Goal: Check status: Check status

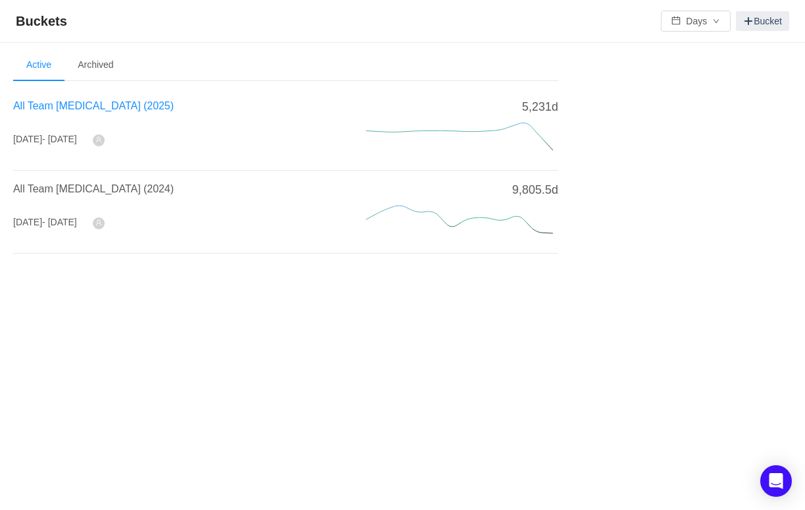
click at [95, 109] on span "All Team [MEDICAL_DATA] (2025)" at bounding box center [93, 105] width 161 height 11
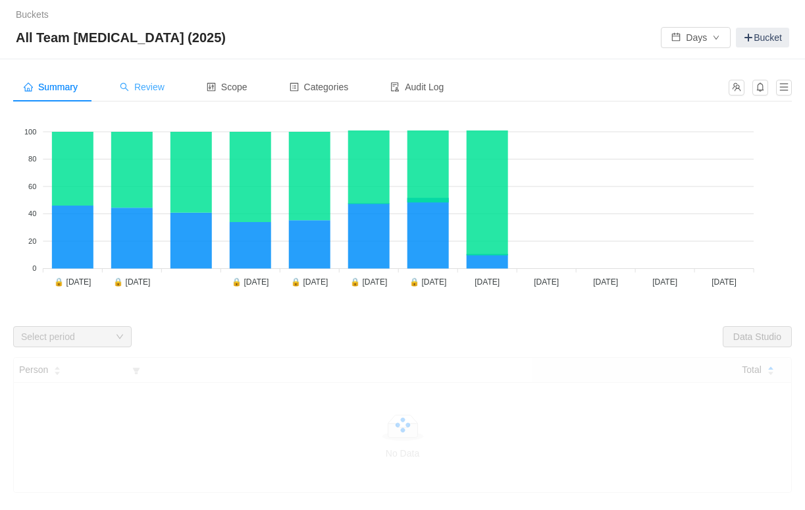
click at [148, 92] on div "Review" at bounding box center [142, 87] width 66 height 30
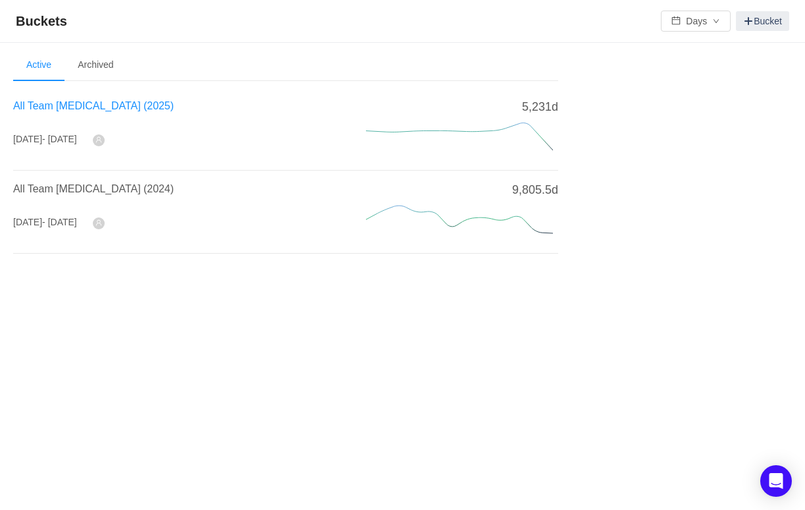
click at [107, 104] on span "All Team [MEDICAL_DATA] (2025)" at bounding box center [93, 105] width 161 height 11
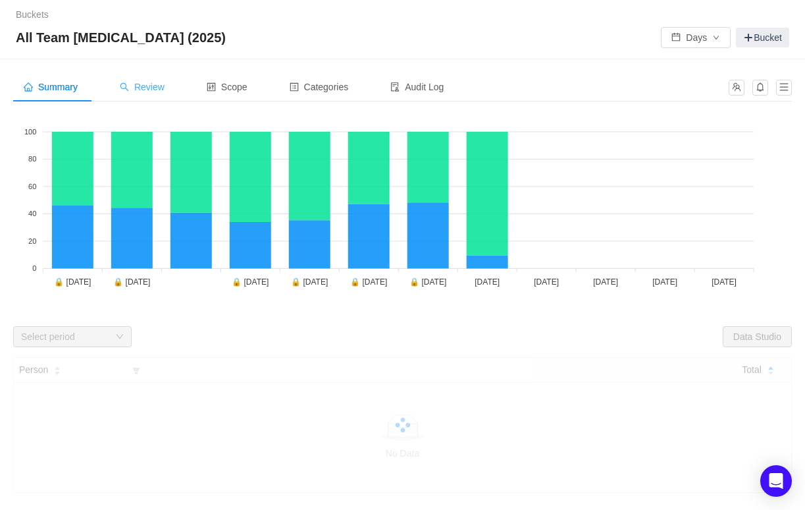
click at [144, 89] on span "Review" at bounding box center [142, 87] width 45 height 11
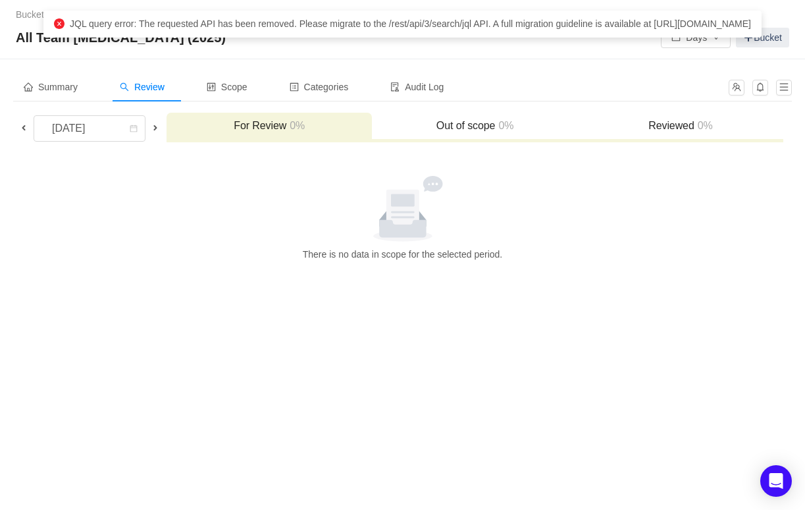
click at [22, 125] on span at bounding box center [23, 127] width 11 height 11
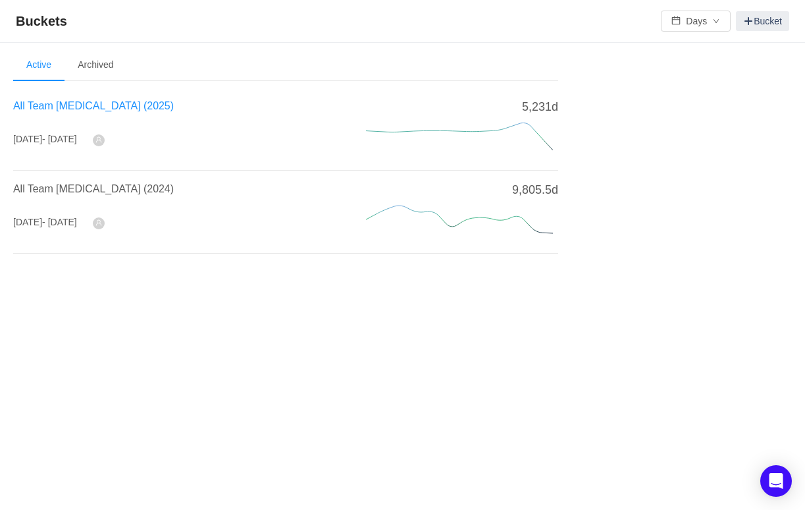
click at [109, 104] on span "All Team CapEx (2025)" at bounding box center [93, 105] width 161 height 11
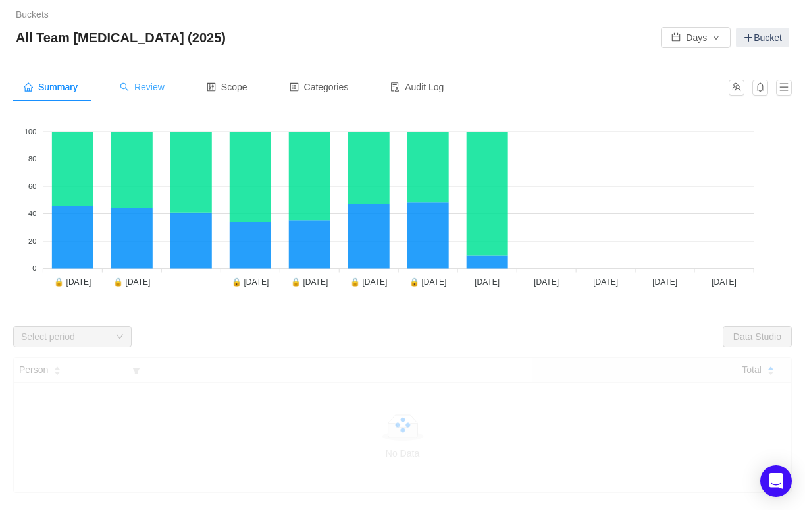
click at [163, 89] on span "Review" at bounding box center [142, 87] width 45 height 11
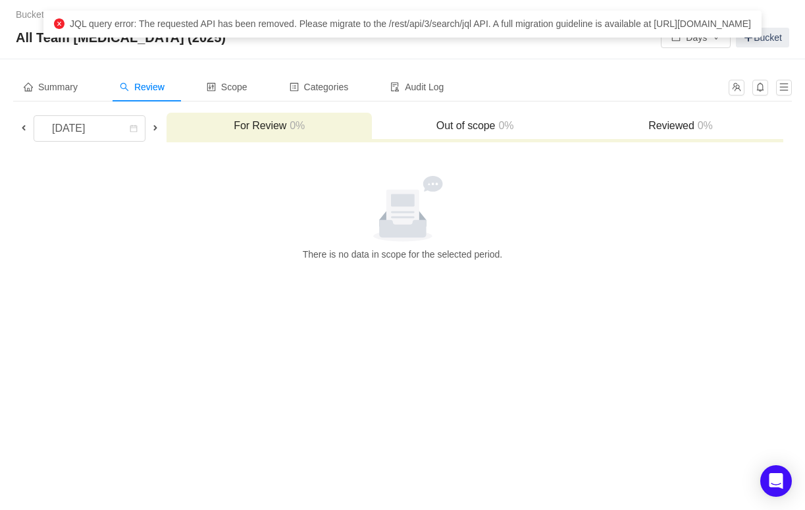
click at [19, 130] on span at bounding box center [23, 127] width 11 height 11
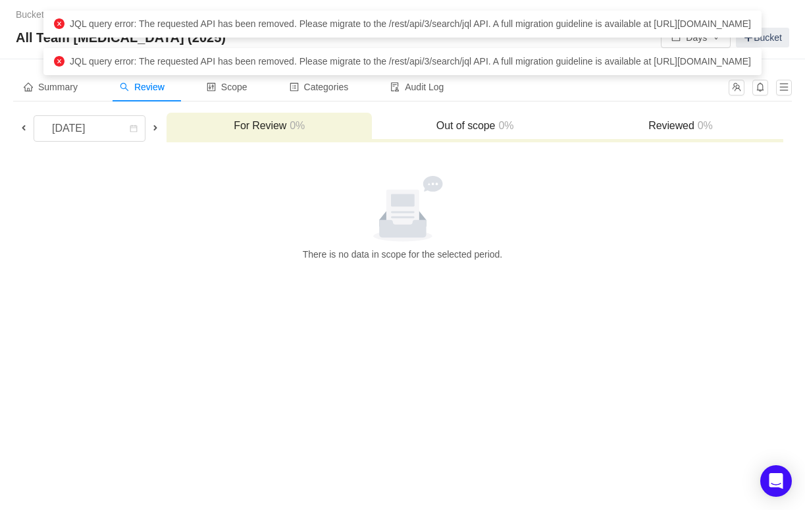
click at [19, 130] on span at bounding box center [23, 127] width 11 height 11
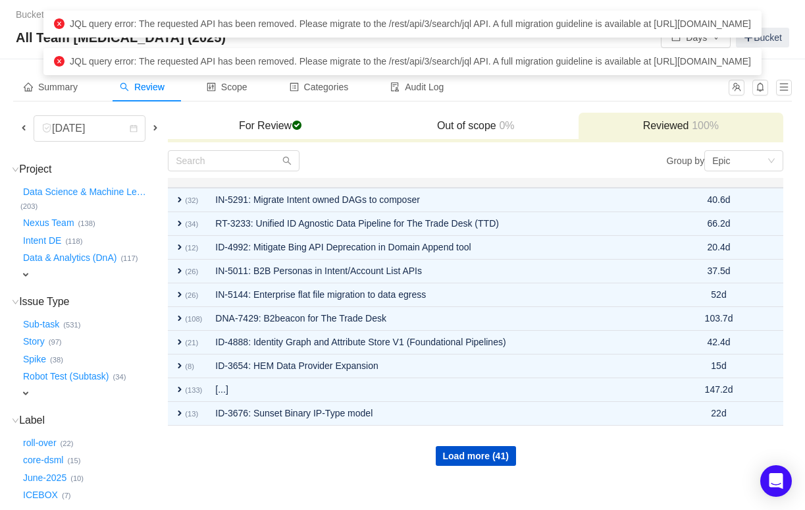
click at [155, 125] on span at bounding box center [155, 127] width 11 height 11
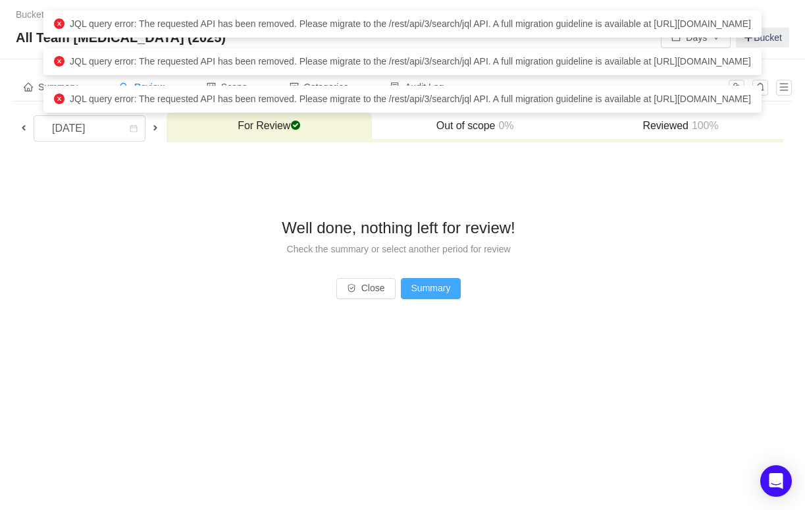
click at [423, 286] on button "Summary" at bounding box center [431, 288] width 61 height 21
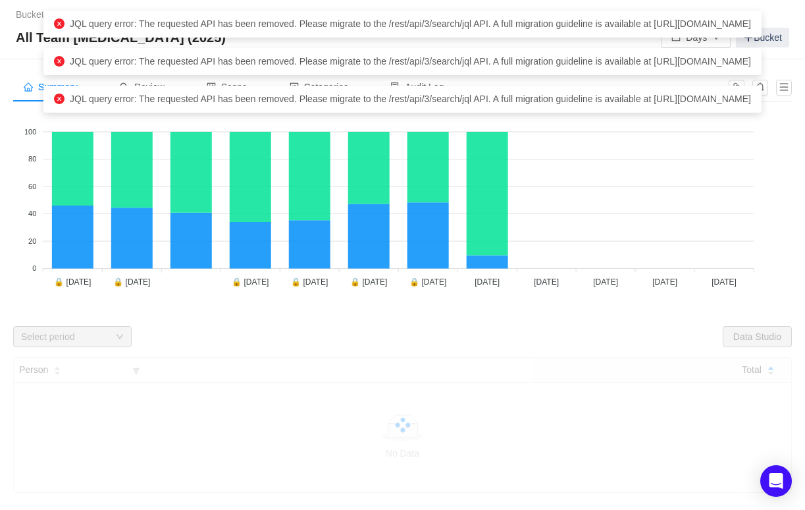
click at [570, 68] on div "JQL query error: The requested API has been removed. Please migrate to the /res…" at bounding box center [402, 62] width 697 height 14
click at [555, 106] on div "JQL query error: The requested API has been removed. Please migrate to the /res…" at bounding box center [402, 99] width 697 height 14
click at [597, 67] on span "JQL query error: The requested API has been removed. Please migrate to the /res…" at bounding box center [411, 61] width 682 height 11
click at [598, 31] on div "JQL query error: The requested API has been removed. Please migrate to the /res…" at bounding box center [402, 24] width 697 height 14
drag, startPoint x: 275, startPoint y: 140, endPoint x: 566, endPoint y: 138, distance: 290.4
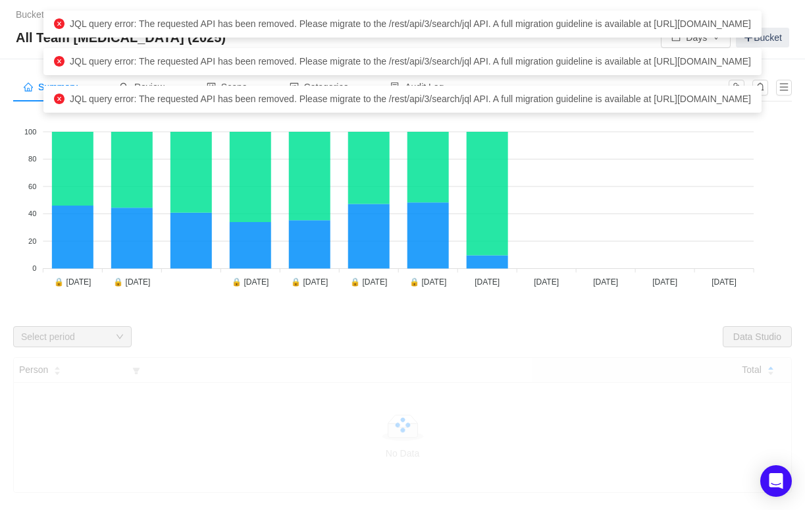
click at [566, 106] on div "JQL query error: The requested API has been removed. Please migrate to the /res…" at bounding box center [402, 99] width 697 height 14
copy span "https://developer.atlassian.com/changelog/#CHANGE-2046"
